Goal: Task Accomplishment & Management: Use online tool/utility

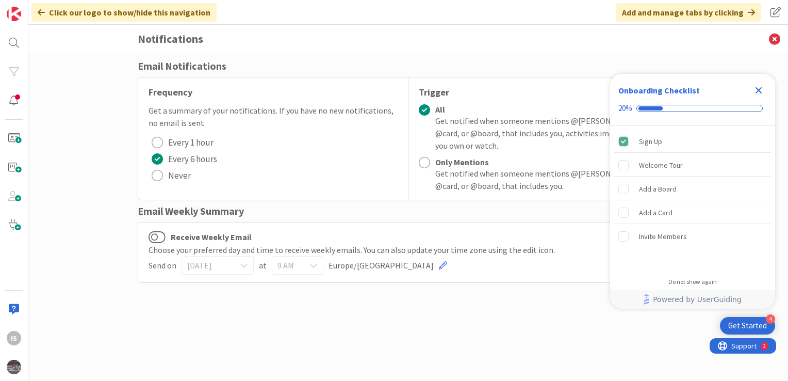
click at [761, 85] on icon "Close Checklist" at bounding box center [759, 90] width 12 height 12
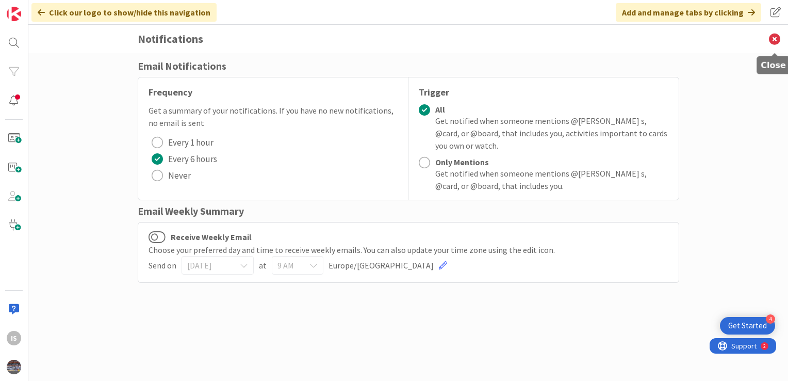
click at [774, 40] on icon at bounding box center [774, 39] width 27 height 28
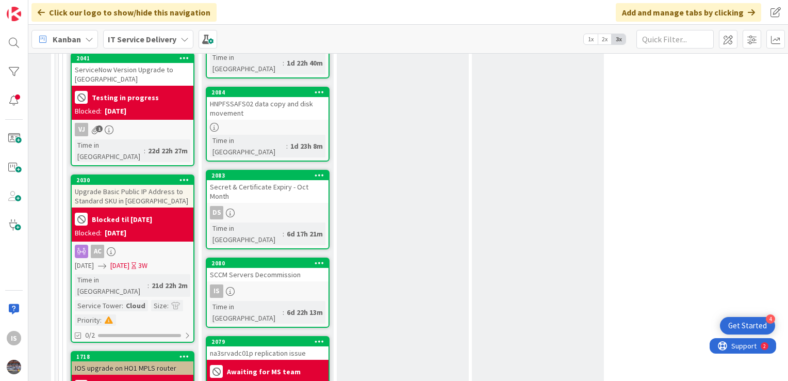
scroll to position [812, 658]
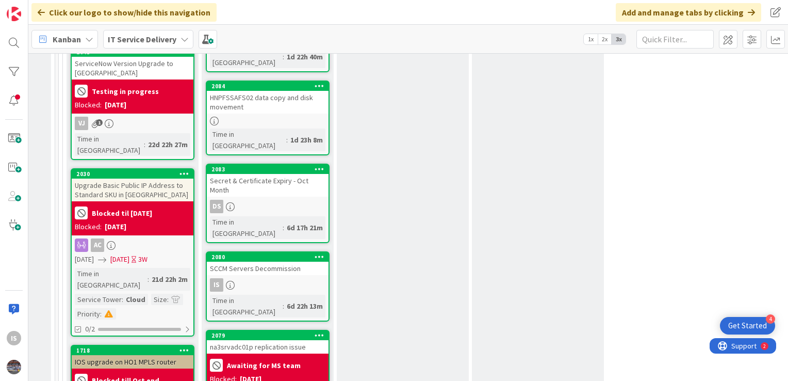
click at [246, 262] on div "SCCM Servers Decommission" at bounding box center [268, 268] width 122 height 13
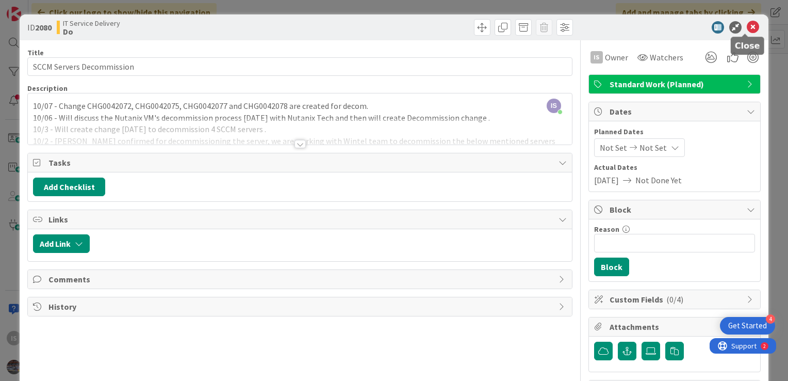
click at [747, 28] on icon at bounding box center [753, 27] width 12 height 12
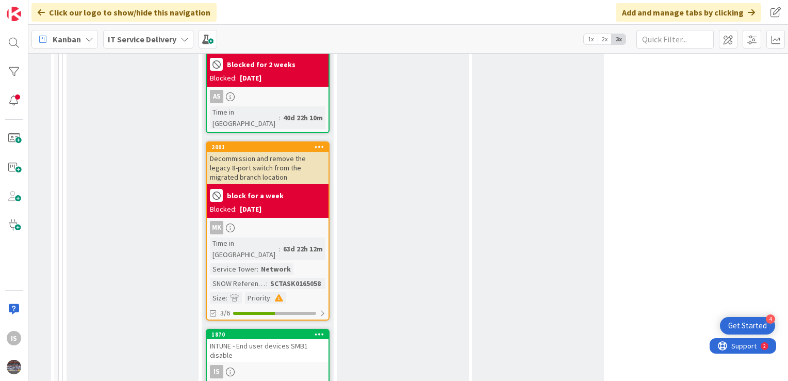
scroll to position [1964, 658]
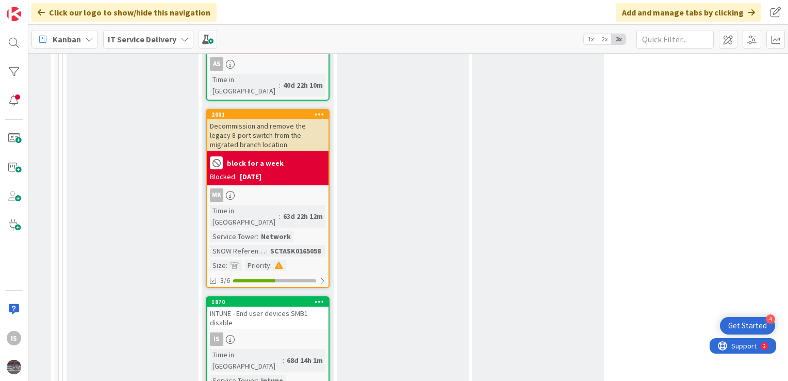
click at [262, 306] on div "INTUNE - End user devices SMB1 disable" at bounding box center [268, 317] width 122 height 23
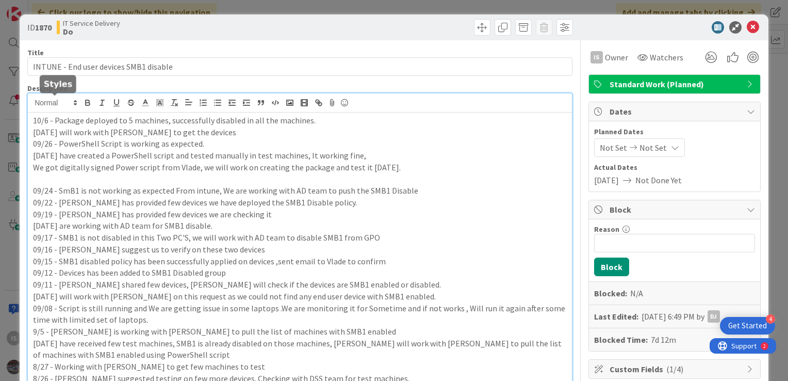
click at [33, 104] on div "IS Ilayaraja s just joined 10/6 - Package deployed to 5 machines, successfully …" at bounding box center [300, 302] width 544 height 418
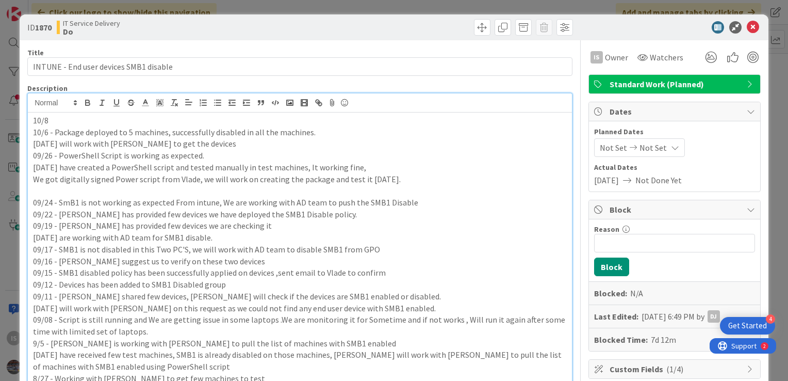
click at [62, 117] on p "10/8" at bounding box center [300, 121] width 534 height 12
click at [181, 121] on p "10/8 - We will be scheduling with Vlade and AD team" at bounding box center [300, 121] width 534 height 12
click at [181, 121] on p "10/8 - We will be scheduling with AD team" at bounding box center [300, 121] width 534 height 12
click at [128, 122] on p "10/8 - We will be scheduling with AD team and vlade to create a" at bounding box center [300, 121] width 534 height 12
click at [290, 120] on p "10/8 - We will be scheduling teams call with AD team and Vlade to create a" at bounding box center [300, 121] width 534 height 12
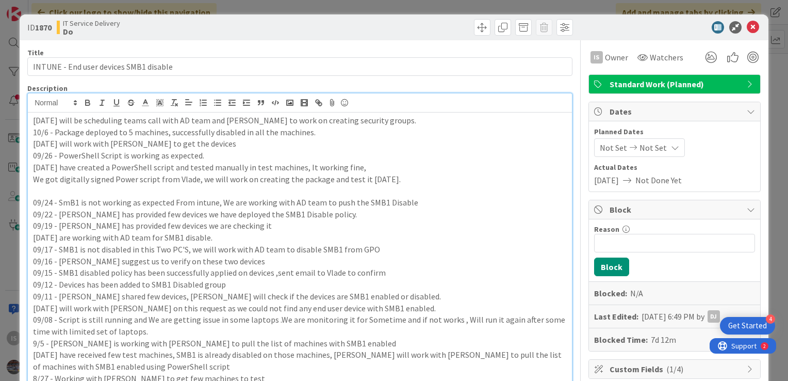
drag, startPoint x: 378, startPoint y: 123, endPoint x: 359, endPoint y: 121, distance: 18.7
click at [375, 121] on p "10/8 - We will be scheduling teams call with AD team and Vlade to work on creat…" at bounding box center [300, 121] width 534 height 12
drag, startPoint x: 359, startPoint y: 121, endPoint x: 290, endPoint y: 114, distance: 68.9
click at [290, 115] on p "10/8 - We will be scheduling teams call with AD team and Vlade to work on creat…" at bounding box center [300, 121] width 534 height 12
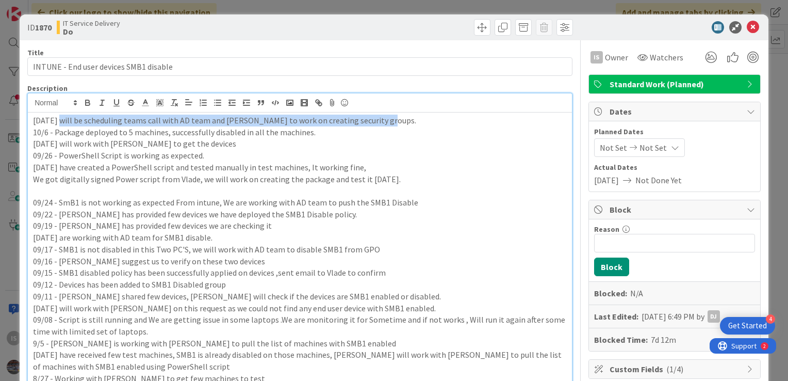
drag, startPoint x: 372, startPoint y: 121, endPoint x: 55, endPoint y: 119, distance: 317.3
click at [55, 119] on p "10/8 - We will be scheduling teams call with AD team and Vlade to work on creat…" at bounding box center [300, 121] width 534 height 12
copy p "We will be scheduling teams call with AD team and Vlade to work on creating sec…"
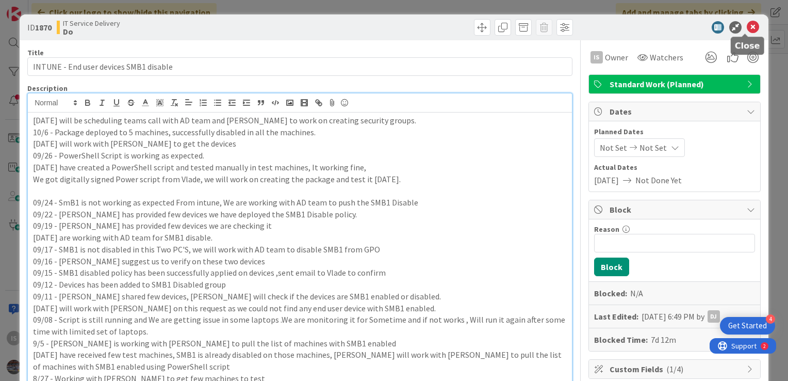
click at [747, 28] on icon at bounding box center [753, 27] width 12 height 12
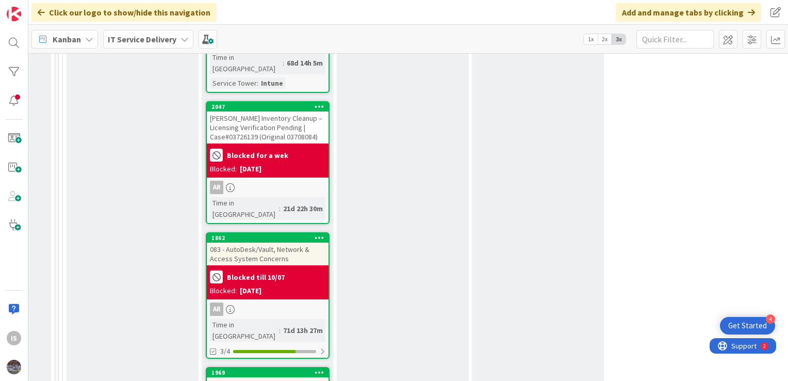
scroll to position [2274, 658]
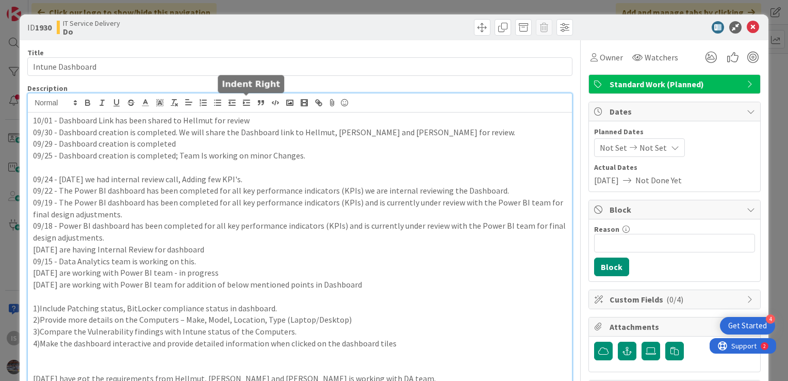
click at [33, 121] on p "10/01 - Dashboard Link has been shared to Hellmut for review" at bounding box center [300, 121] width 534 height 12
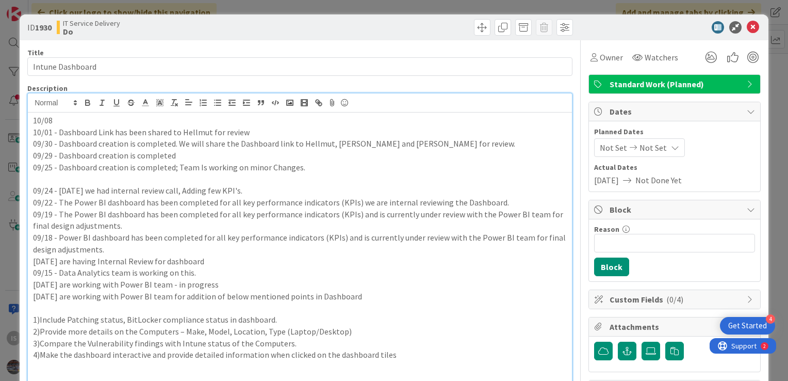
click at [64, 124] on p "10/08" at bounding box center [300, 121] width 534 height 12
click at [270, 120] on p "10/08 - Tony reviewed and shared few findings on application Data." at bounding box center [300, 121] width 534 height 12
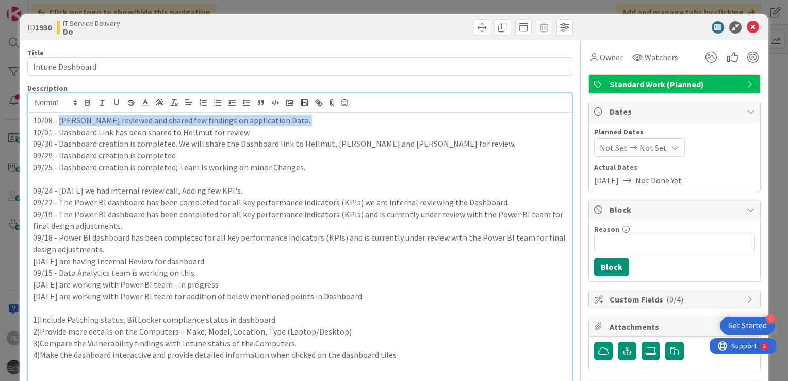
drag, startPoint x: 270, startPoint y: 120, endPoint x: 66, endPoint y: 119, distance: 204.3
click at [66, 119] on p "10/08 - Tony reviewed and shared few findings on application Data." at bounding box center [300, 121] width 534 height 12
copy p "Tony reviewed and shared few findings on application Data."
click at [278, 120] on p "10/08 - Tony reviewed and shared few findings on application Data." at bounding box center [300, 121] width 534 height 12
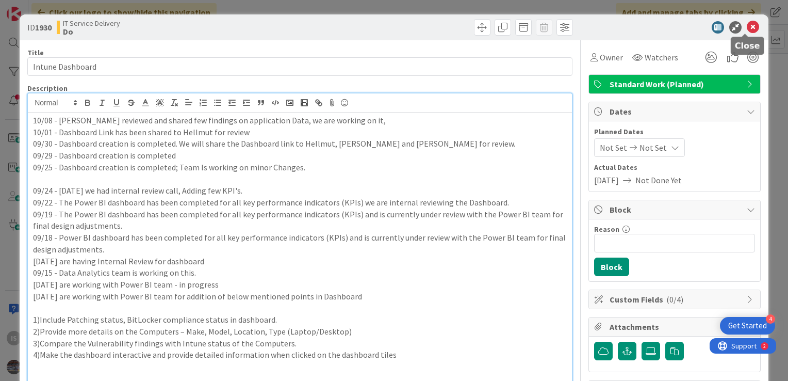
click at [747, 28] on icon at bounding box center [753, 27] width 12 height 12
